Goal: Task Accomplishment & Management: Manage account settings

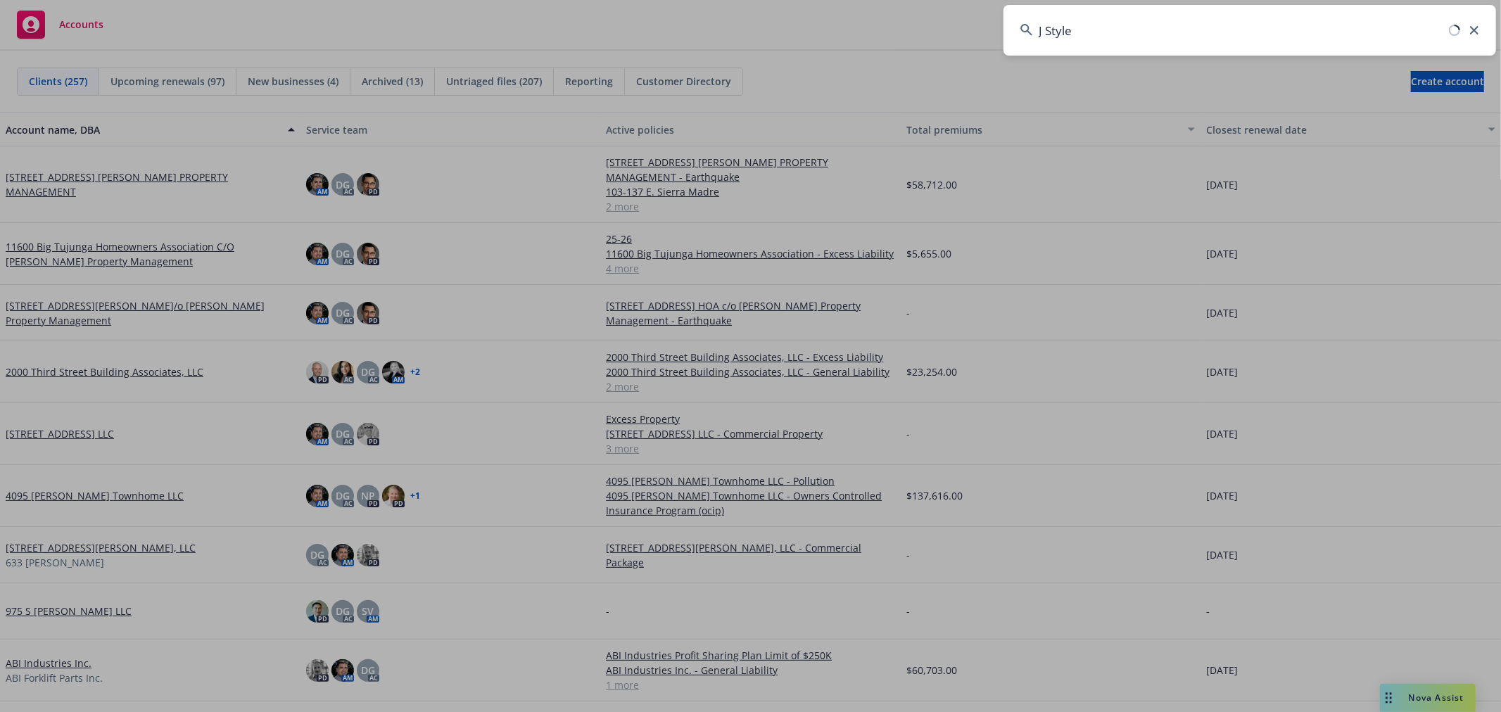
click at [1129, 33] on input "J Style" at bounding box center [1249, 30] width 493 height 51
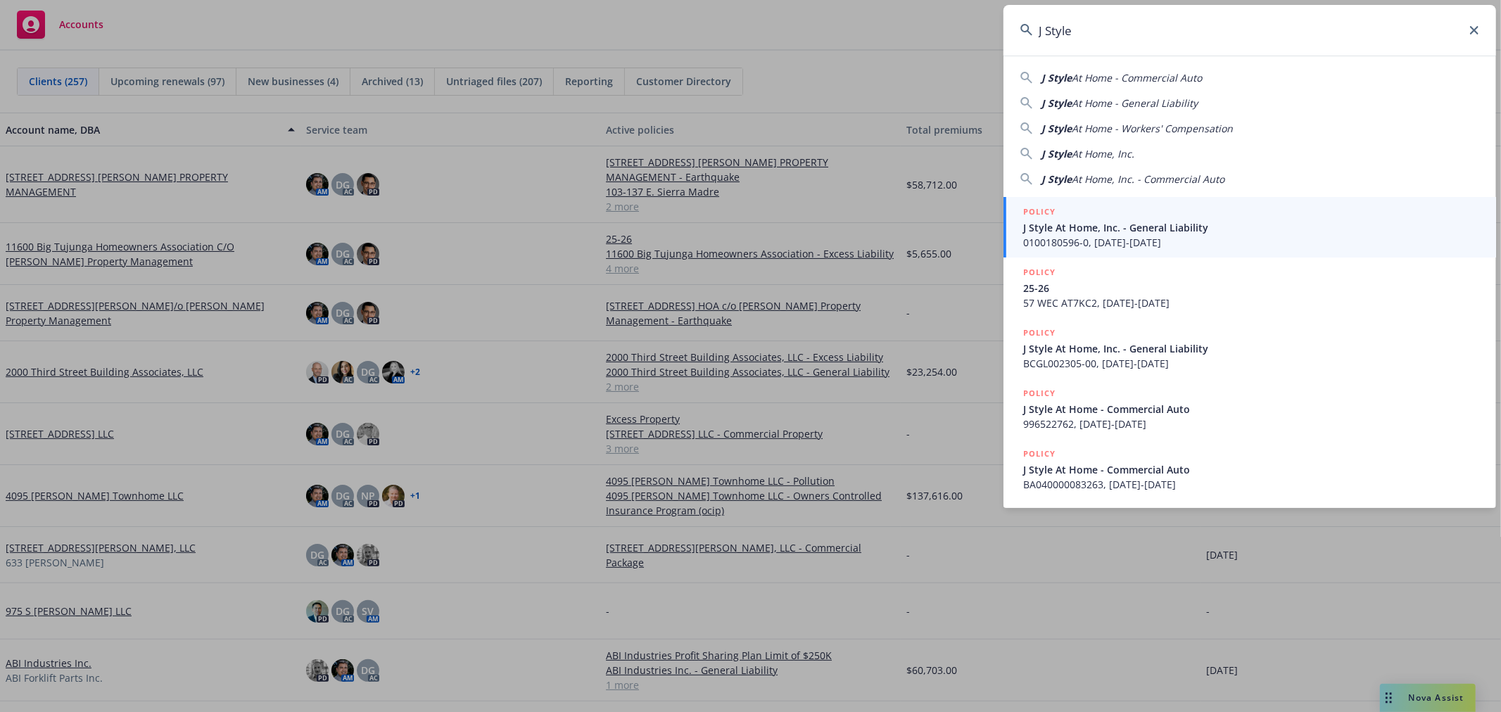
click at [1132, 156] on span "At Home, Inc." at bounding box center [1103, 153] width 63 height 13
type input "J Style At Home, Inc."
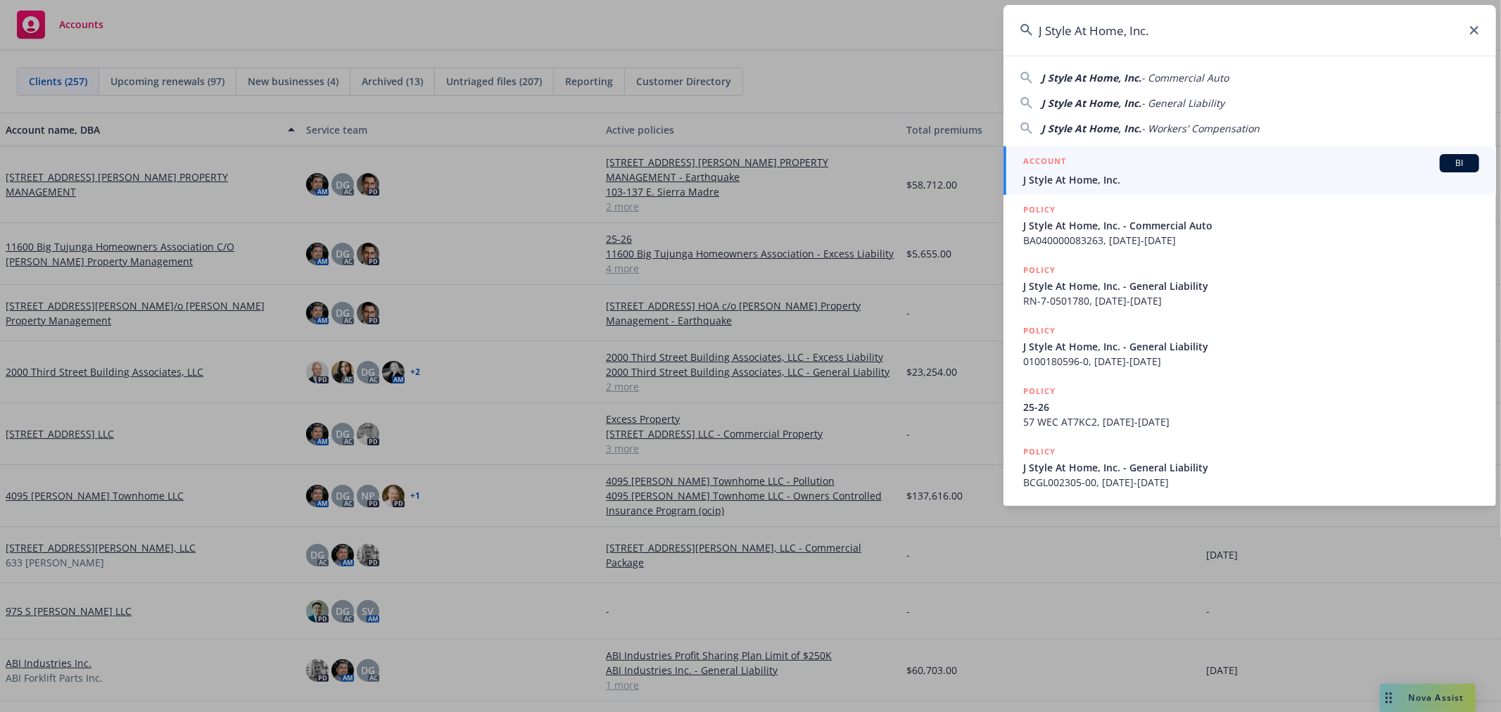
click at [1125, 159] on div "ACCOUNT BI" at bounding box center [1251, 163] width 456 height 18
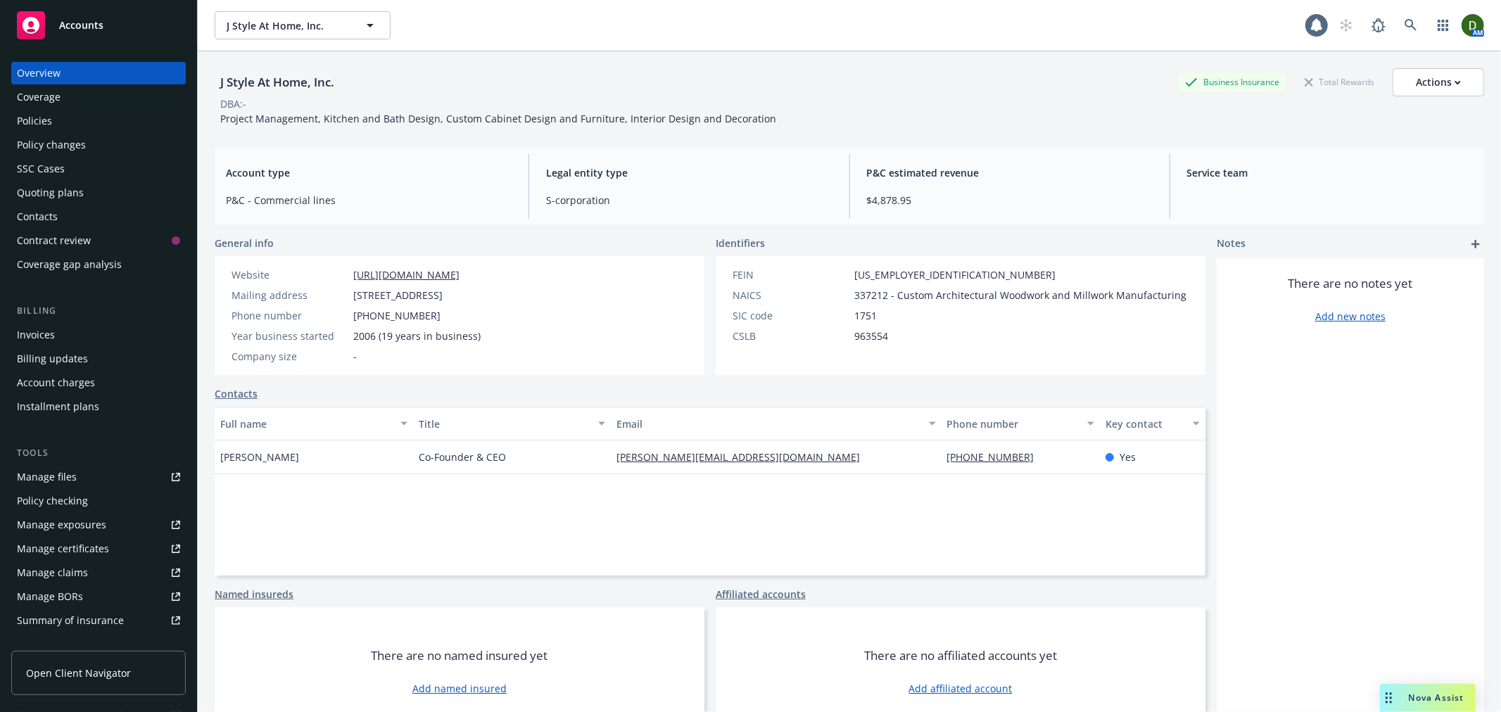
click at [96, 336] on div "Invoices" at bounding box center [98, 335] width 163 height 23
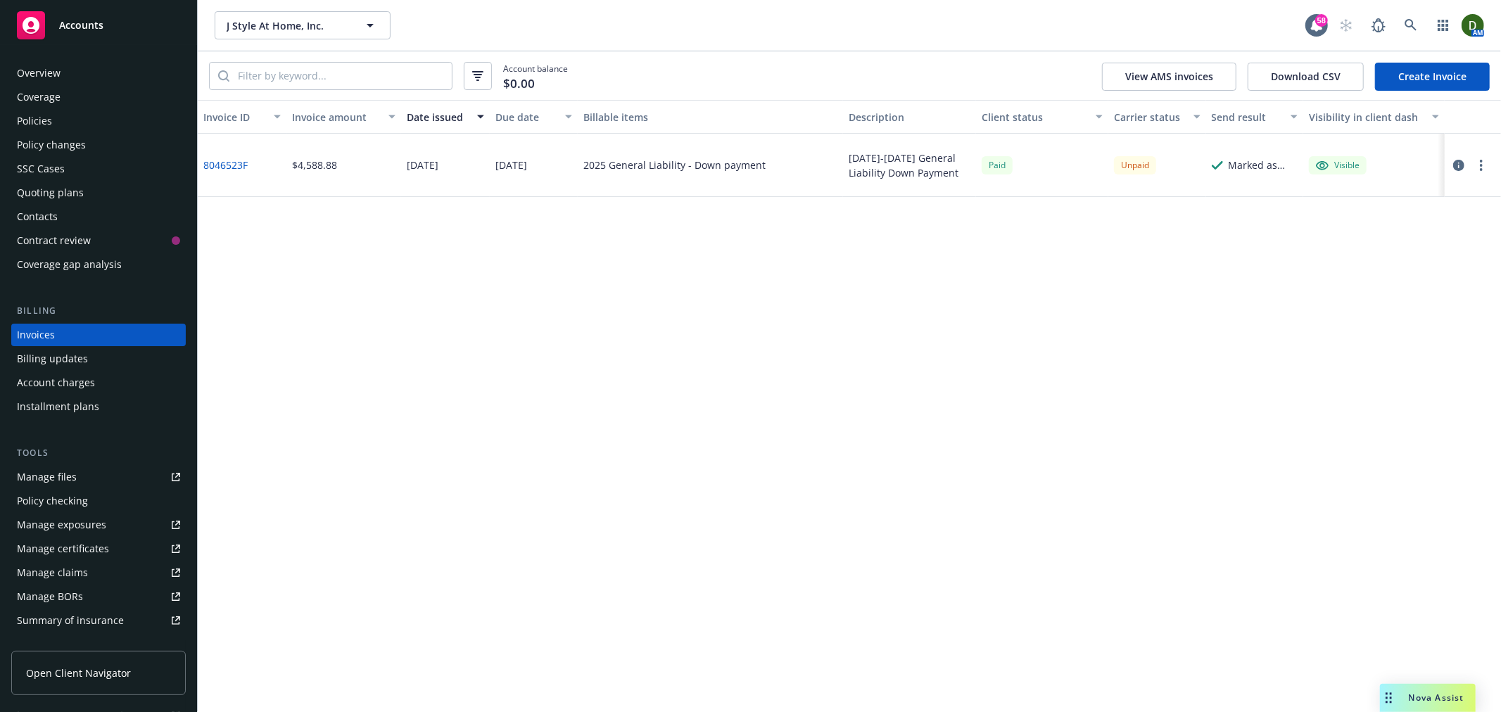
click at [1461, 78] on link "Create Invoice" at bounding box center [1432, 77] width 115 height 28
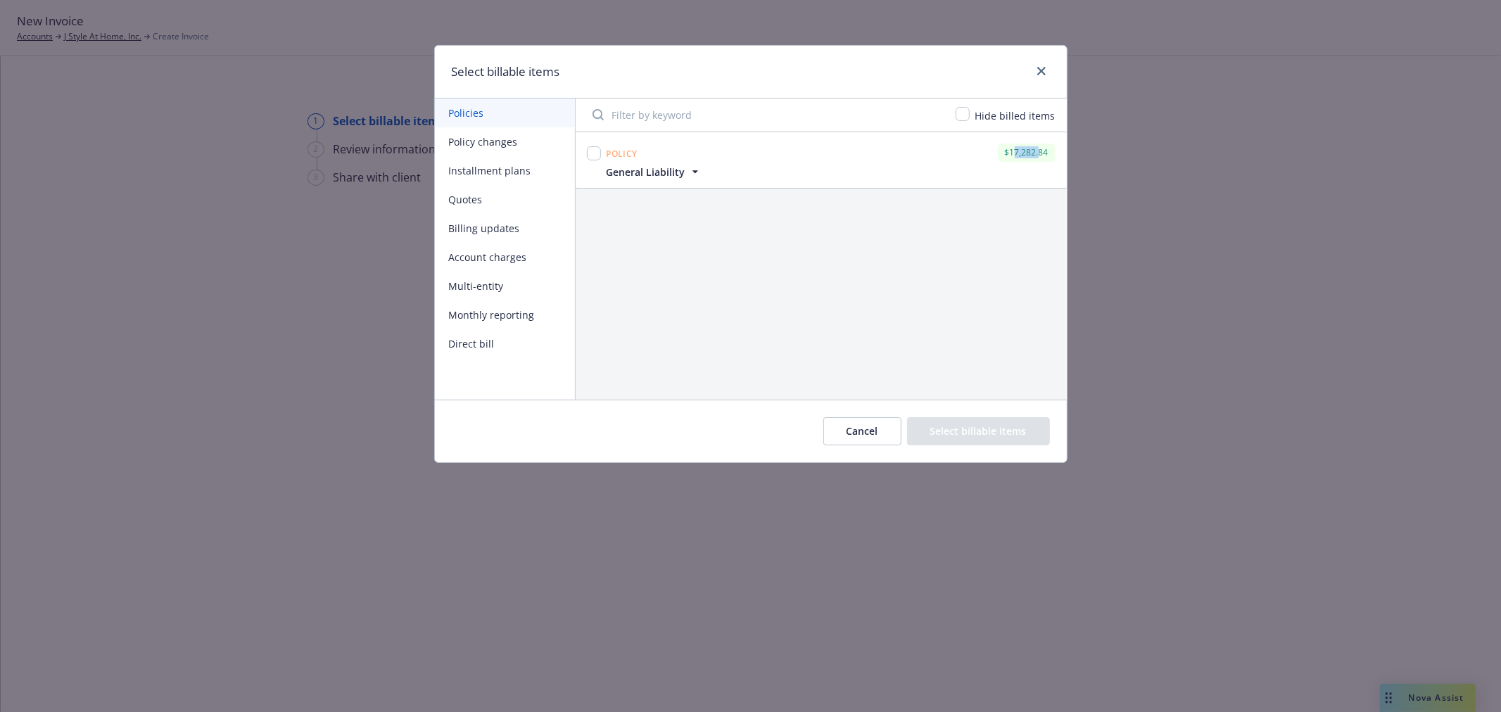
drag, startPoint x: 1012, startPoint y: 157, endPoint x: 1027, endPoint y: 151, distance: 16.7
click at [1039, 150] on div "$17,282.84" at bounding box center [1027, 153] width 58 height 18
click at [596, 157] on input "checkbox" at bounding box center [594, 153] width 14 height 14
checkbox input "true"
click at [549, 144] on button "Policy changes" at bounding box center [505, 141] width 140 height 29
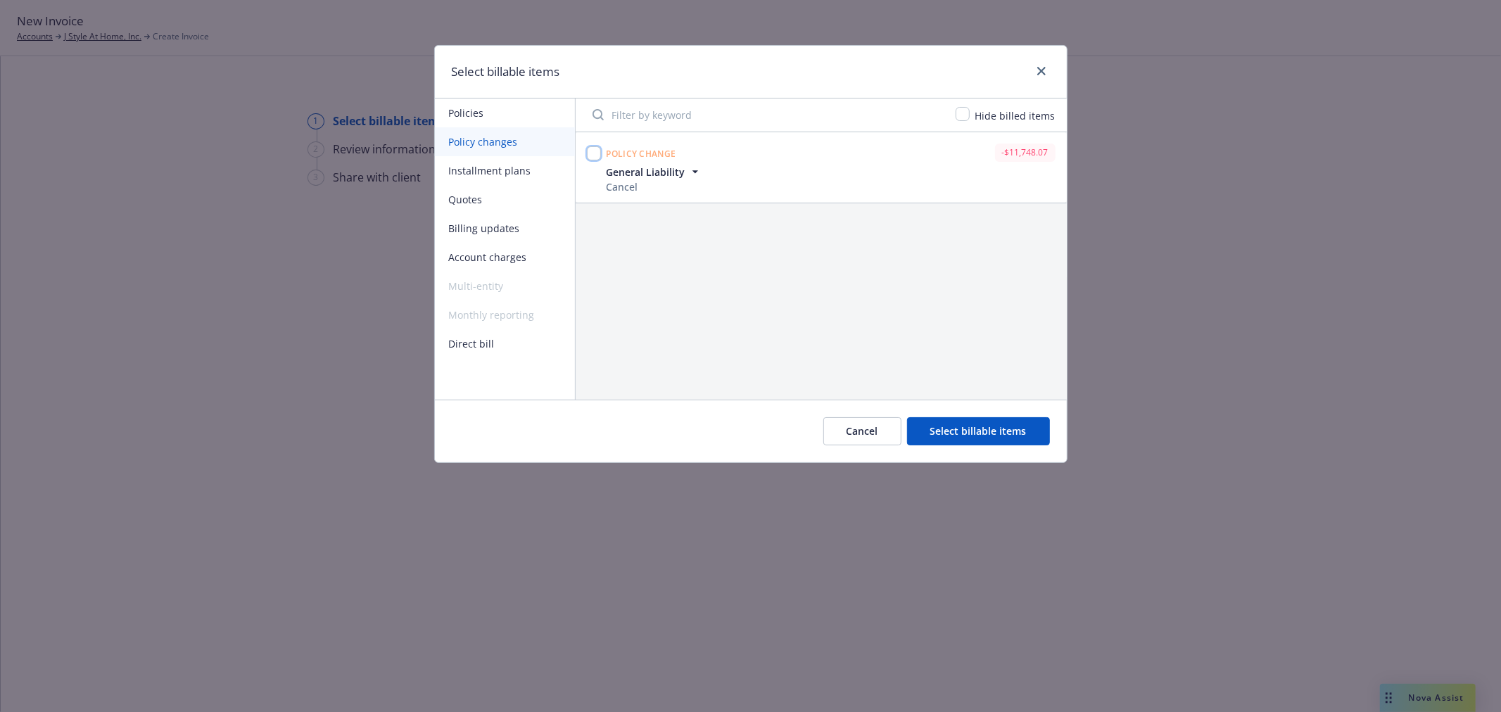
click at [595, 148] on input "checkbox" at bounding box center [594, 153] width 14 height 14
checkbox input "true"
drag, startPoint x: 1042, startPoint y: 148, endPoint x: 1087, endPoint y: 148, distance: 44.3
click at [1087, 148] on div "Select billable items Policies Policy changes Installment plans Quotes Billing …" at bounding box center [750, 356] width 1501 height 712
click at [992, 424] on button "Select billable items" at bounding box center [978, 431] width 143 height 28
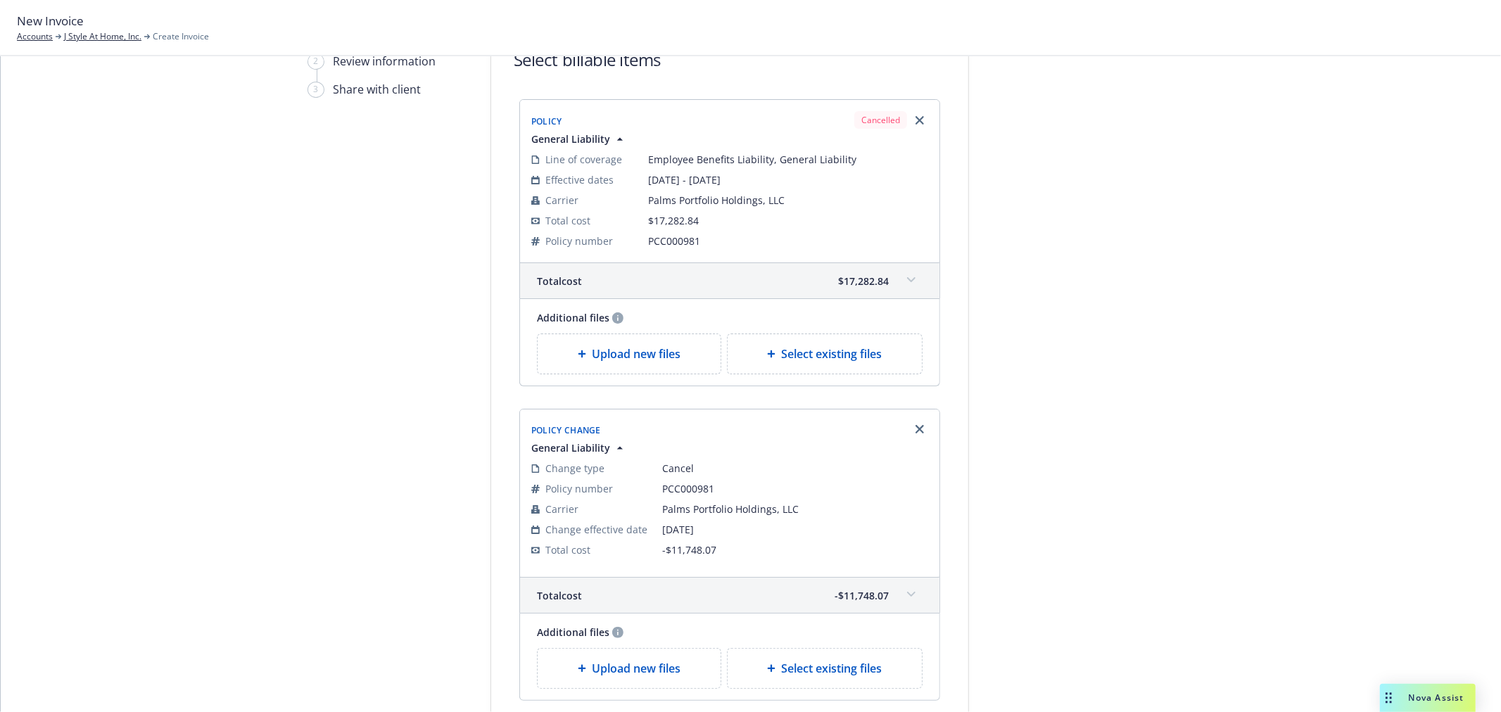
scroll to position [234, 0]
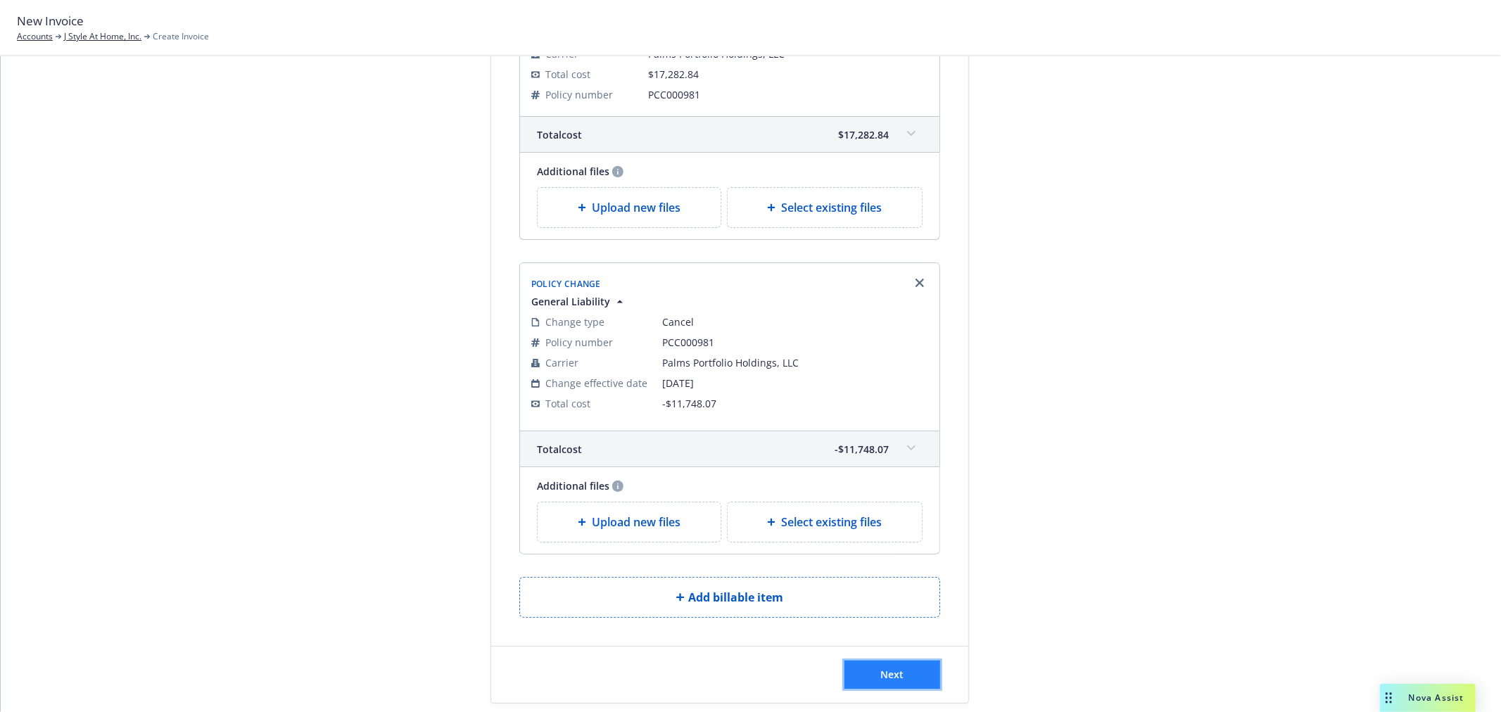
click at [892, 678] on span "Next" at bounding box center [892, 674] width 23 height 13
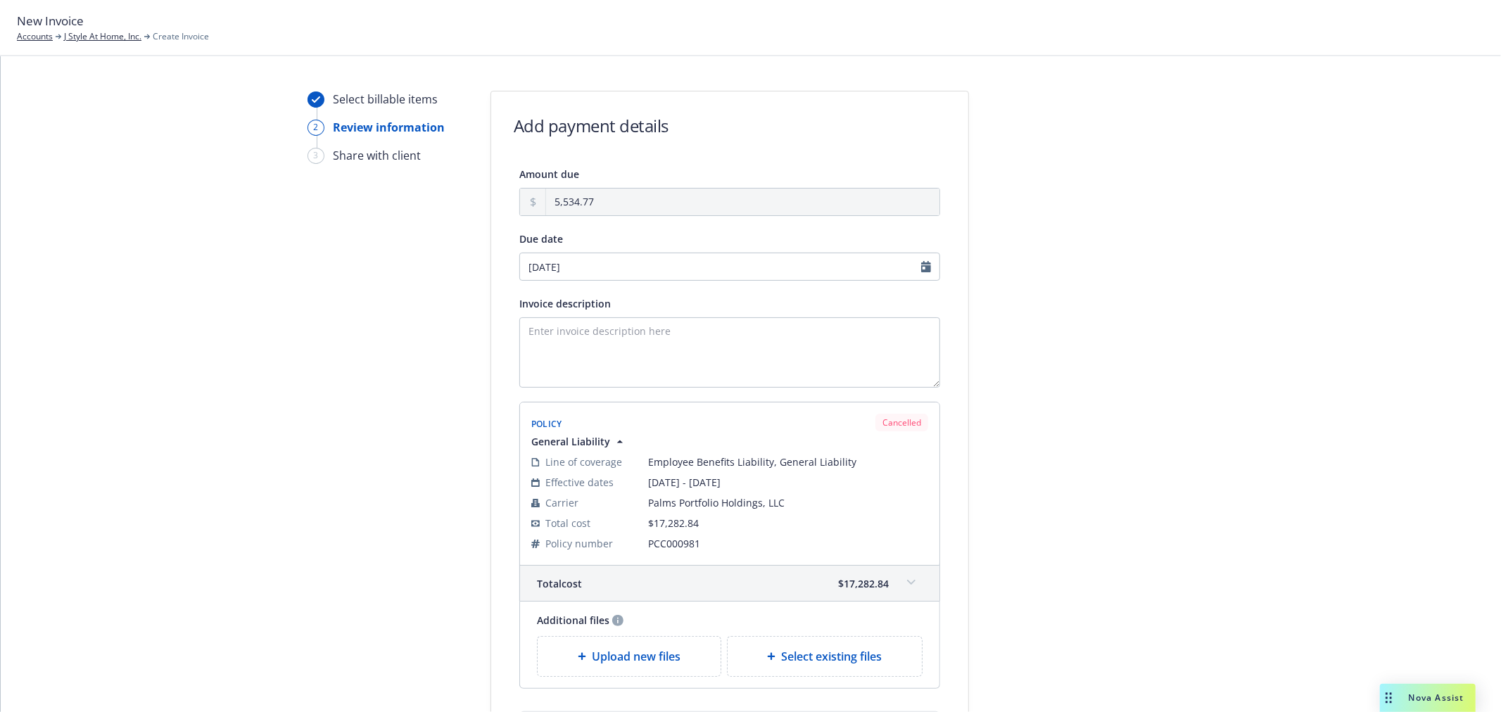
scroll to position [0, 0]
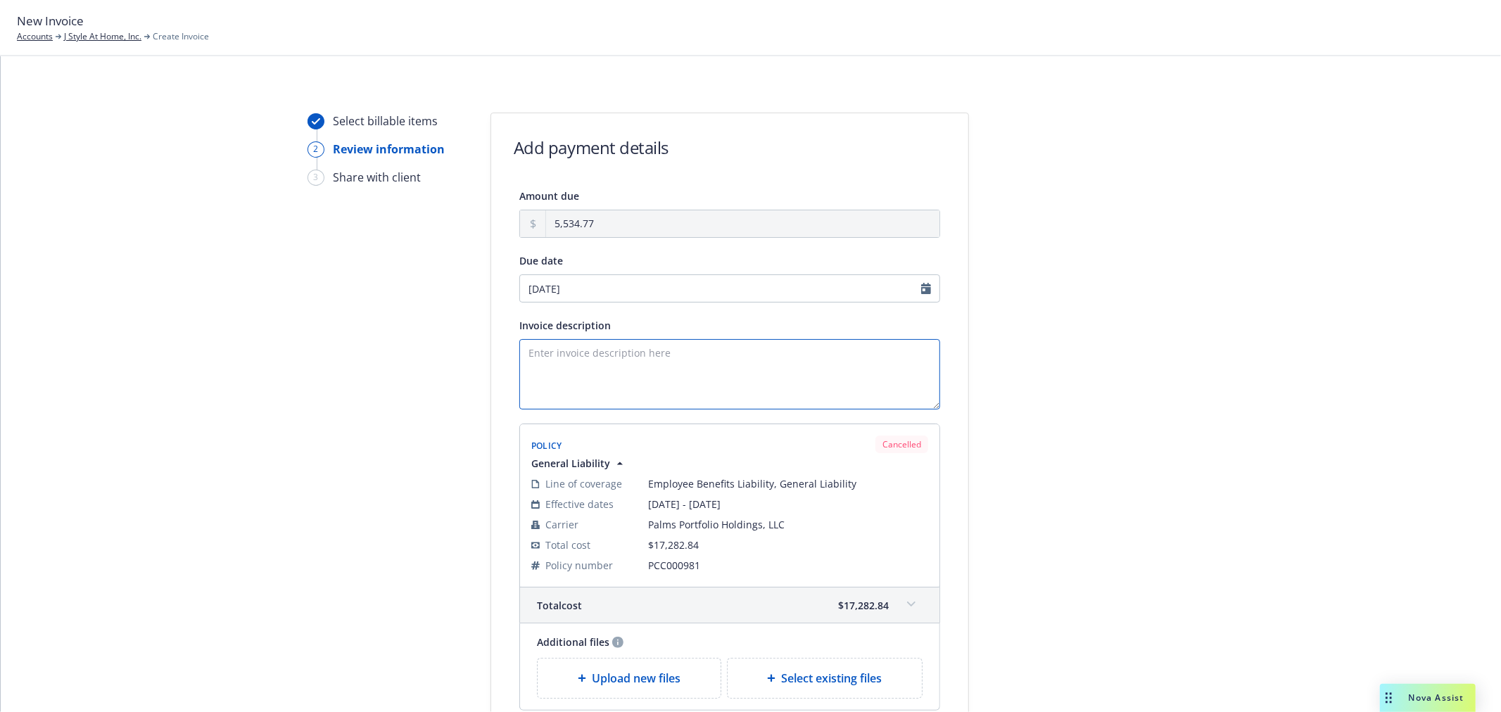
click at [711, 361] on textarea "Invoice description" at bounding box center [729, 374] width 421 height 70
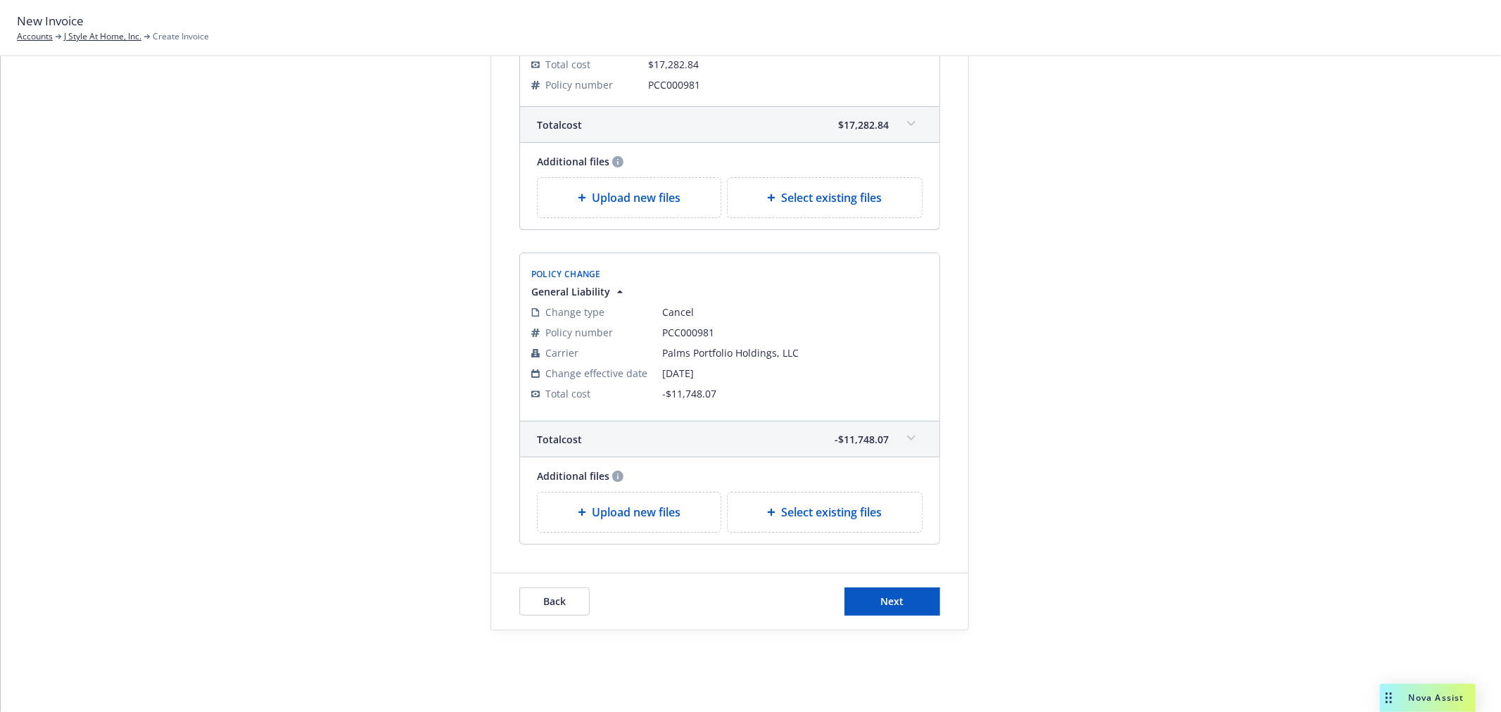
scroll to position [490, 0]
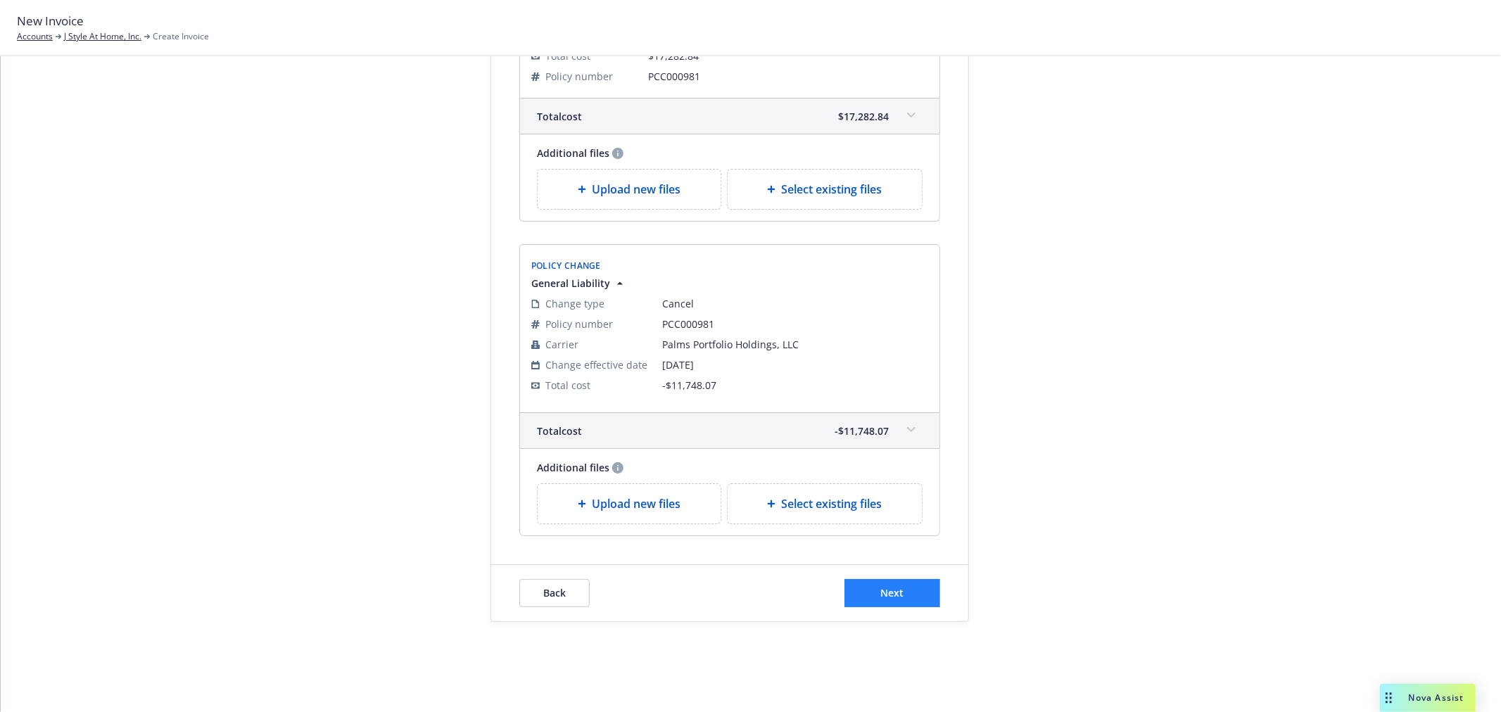
type textarea "Minimum earned premium for coverage between [DATE] to [DATE]"
click at [882, 594] on span "Next" at bounding box center [892, 592] width 23 height 13
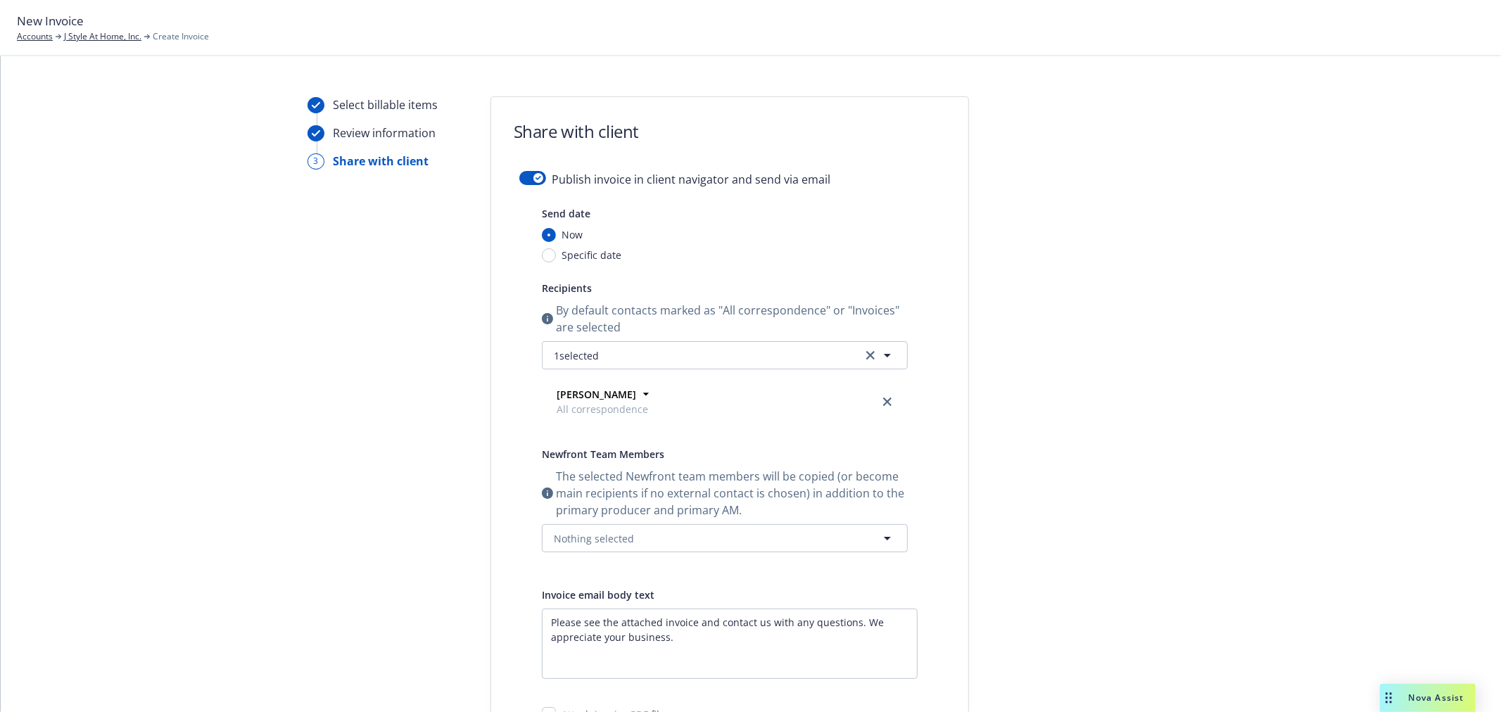
scroll to position [0, 0]
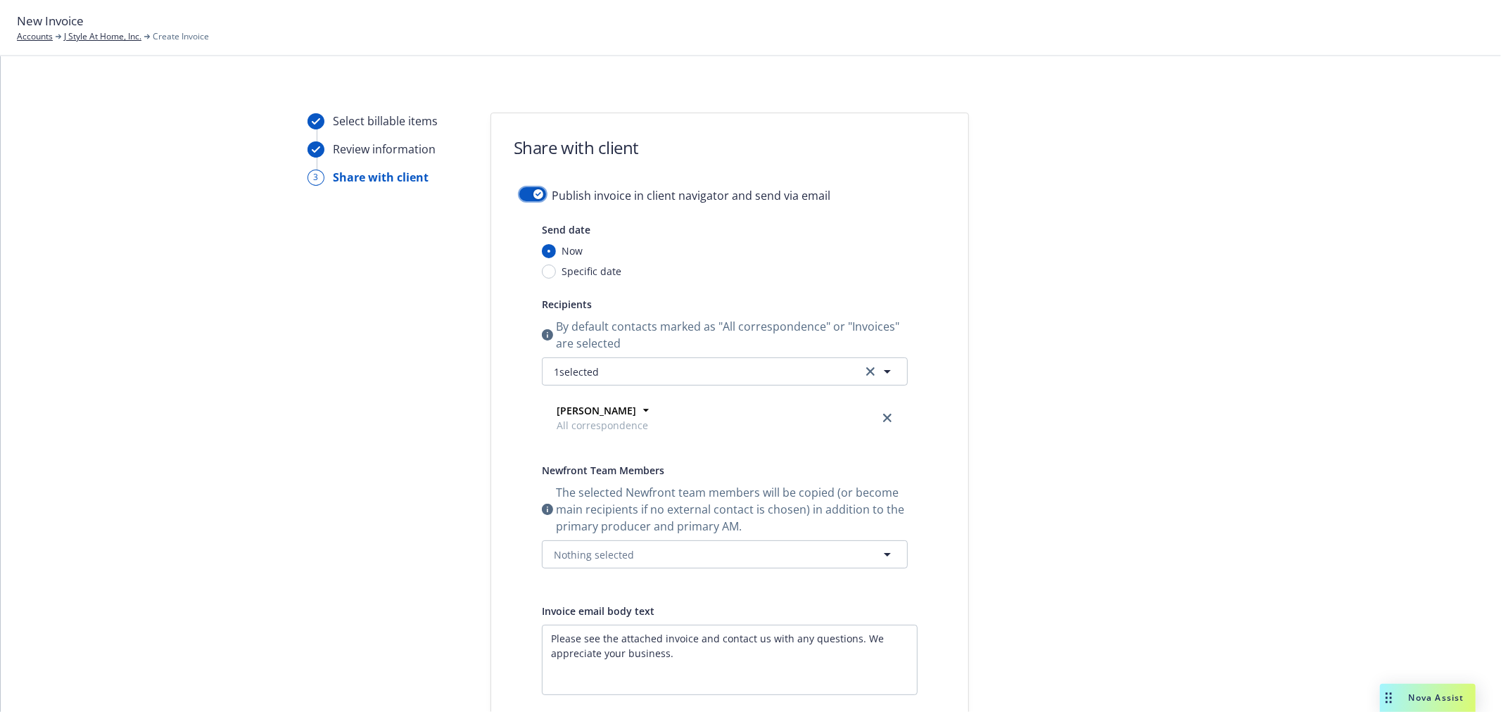
drag, startPoint x: 528, startPoint y: 190, endPoint x: 536, endPoint y: 220, distance: 30.4
click at [533, 191] on div "button" at bounding box center [538, 194] width 10 height 10
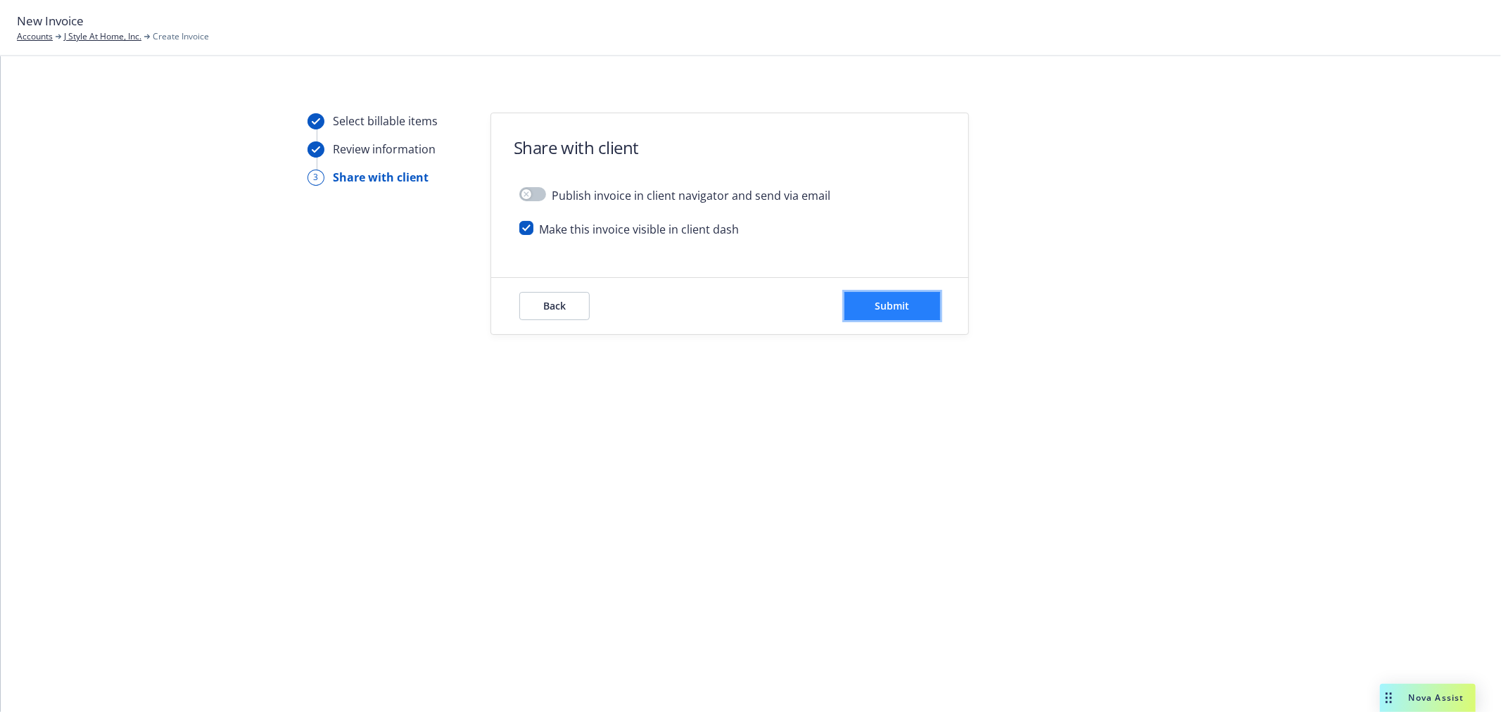
click at [908, 299] on span "Submit" at bounding box center [892, 305] width 34 height 13
